Goal: Find specific page/section: Find specific page/section

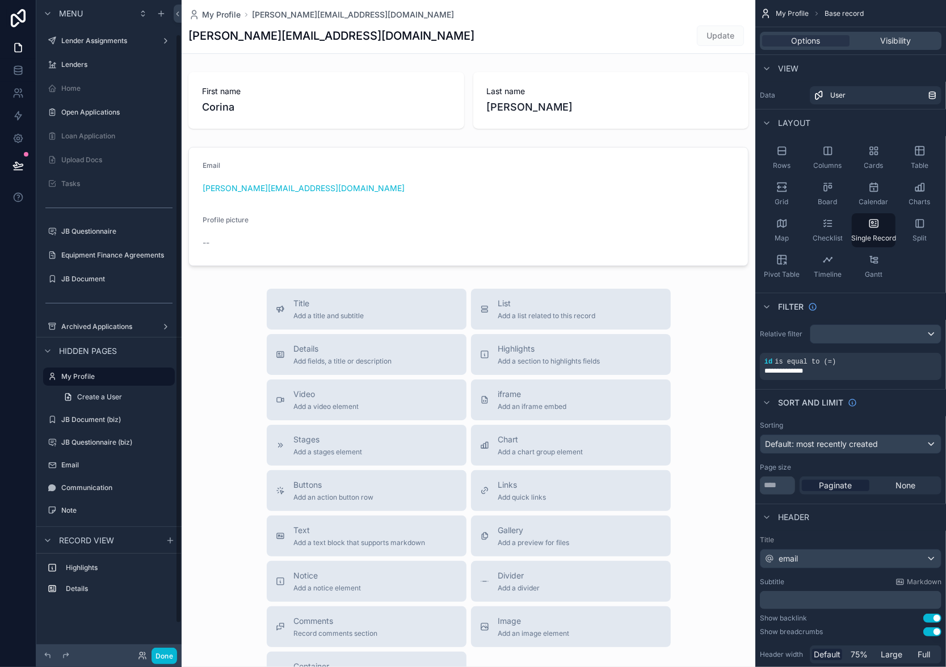
scroll to position [38, 0]
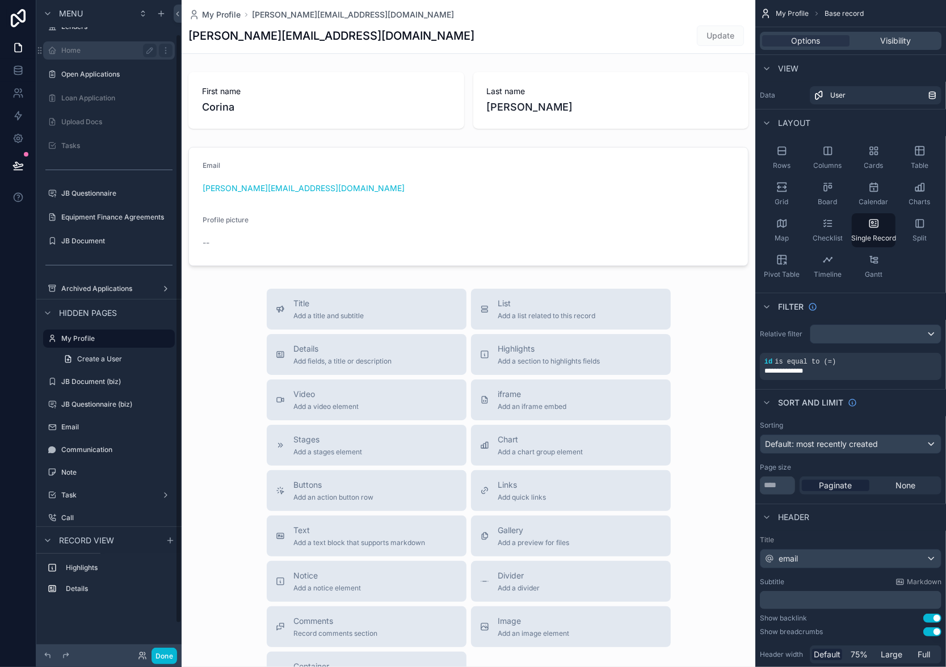
click at [89, 46] on label "Home" at bounding box center [106, 50] width 91 height 9
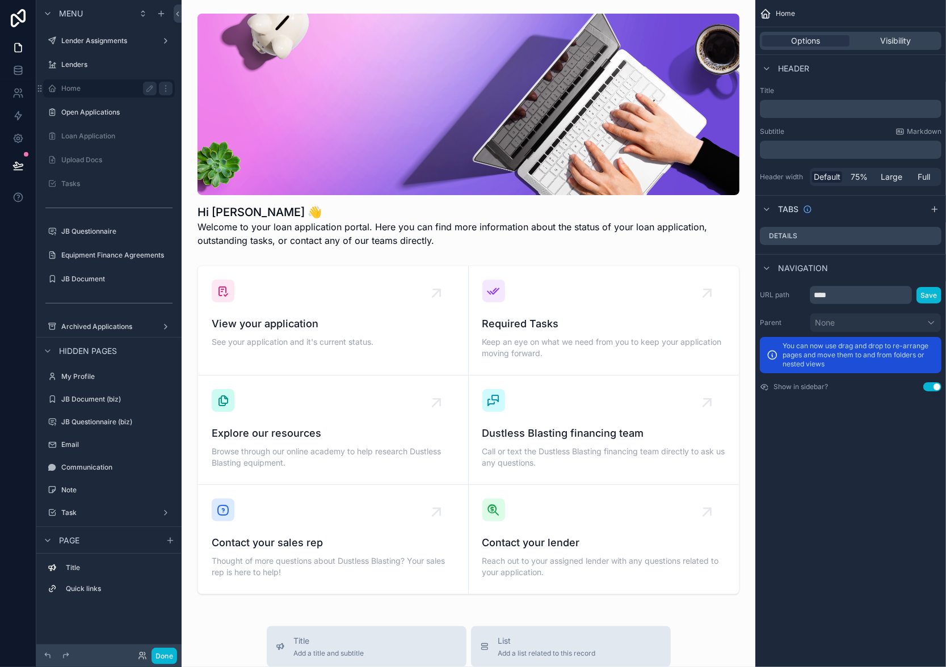
click at [81, 86] on label "Home" at bounding box center [106, 88] width 91 height 9
click at [89, 115] on label "Open Applications" at bounding box center [106, 112] width 91 height 9
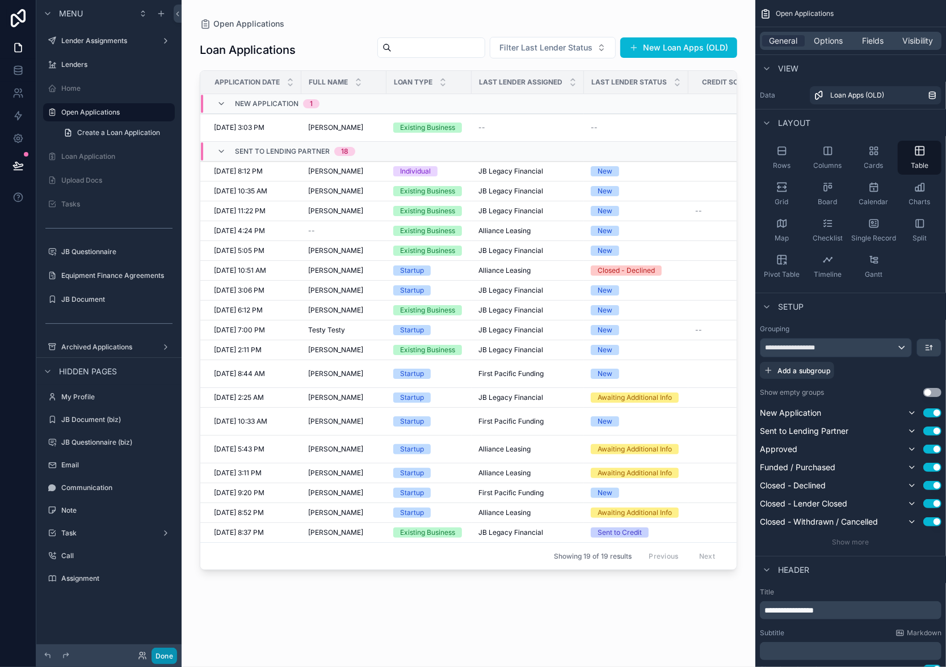
click at [169, 655] on button "Done" at bounding box center [164, 656] width 26 height 16
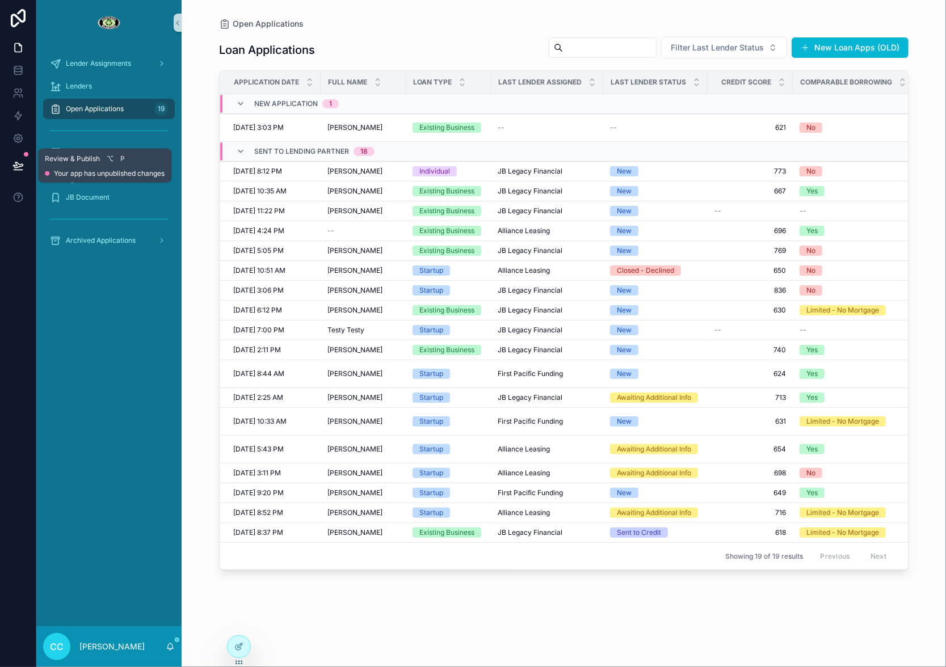
click at [27, 157] on button at bounding box center [18, 166] width 25 height 32
